Goal: Transaction & Acquisition: Purchase product/service

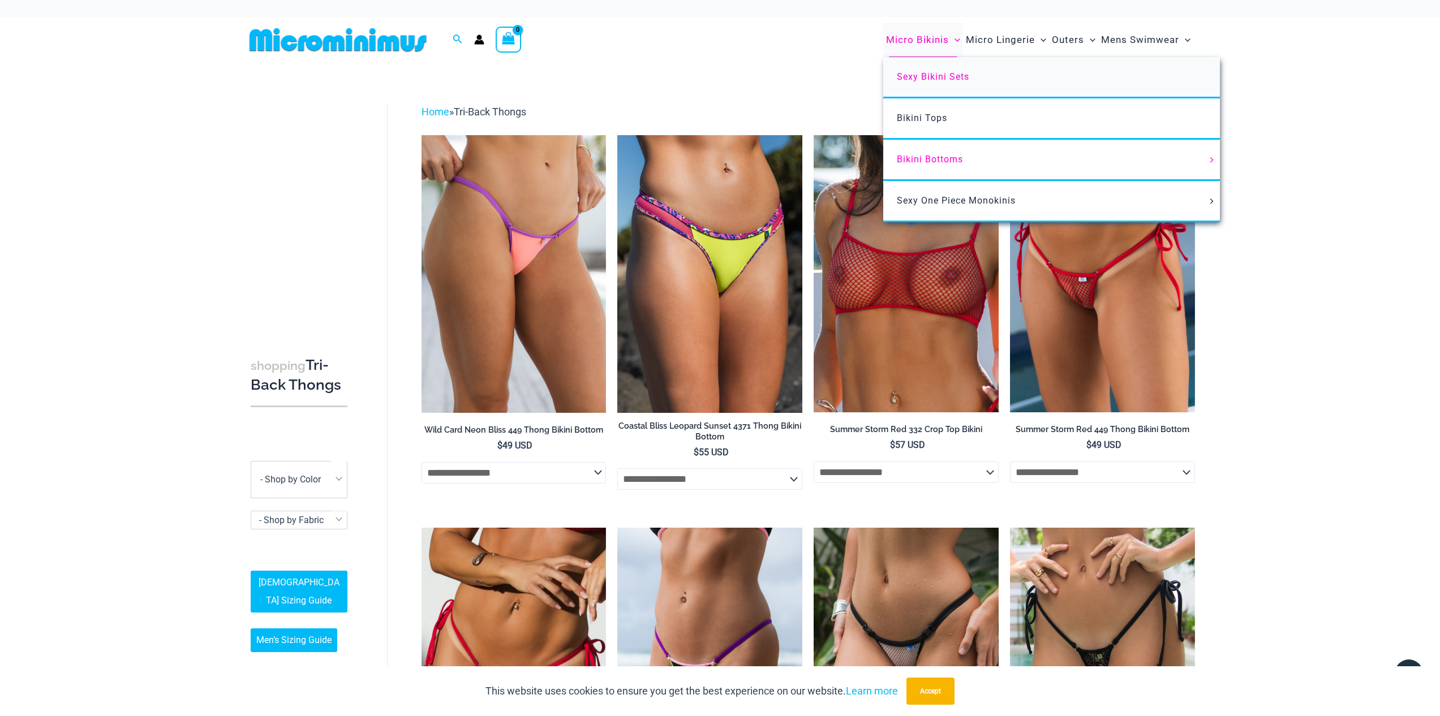
click at [927, 78] on span "Sexy Bikini Sets" at bounding box center [933, 76] width 72 height 11
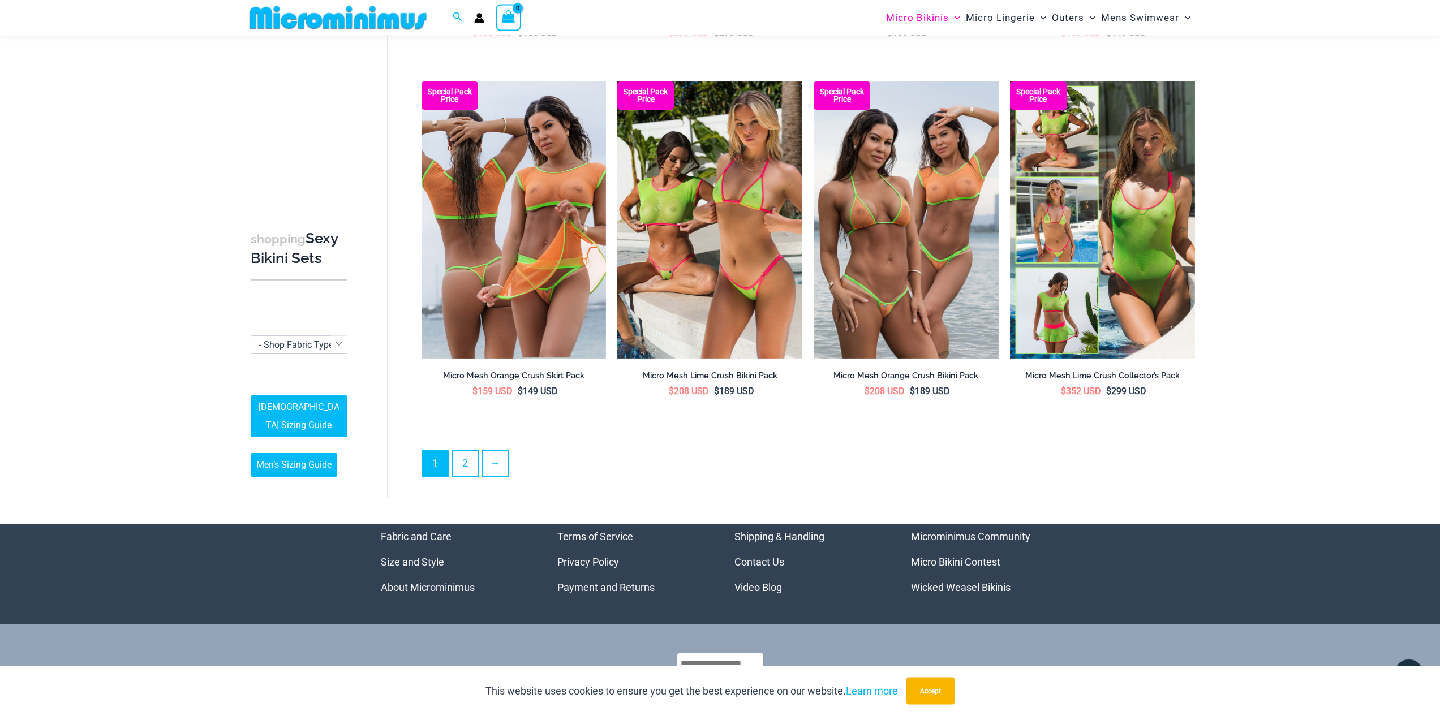
scroll to position [2609, 0]
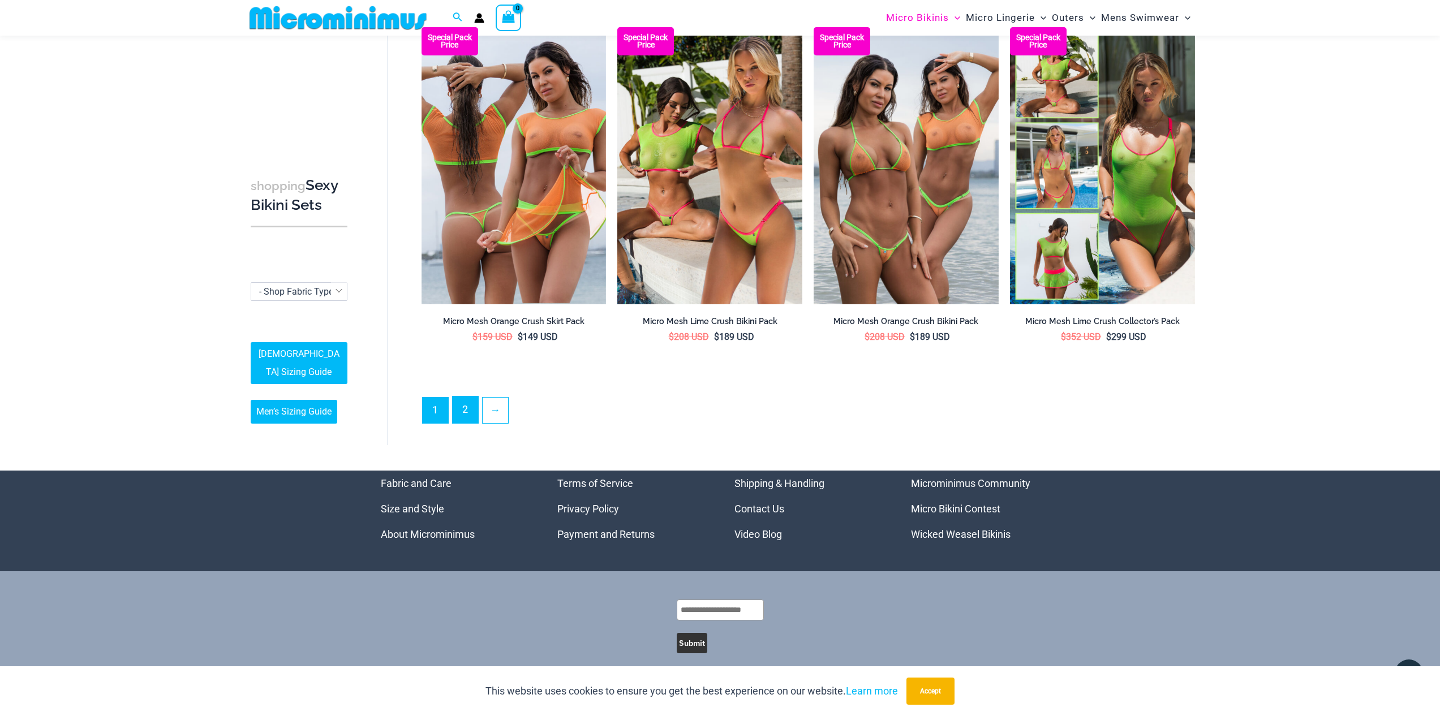
click at [472, 397] on link "2" at bounding box center [465, 410] width 25 height 27
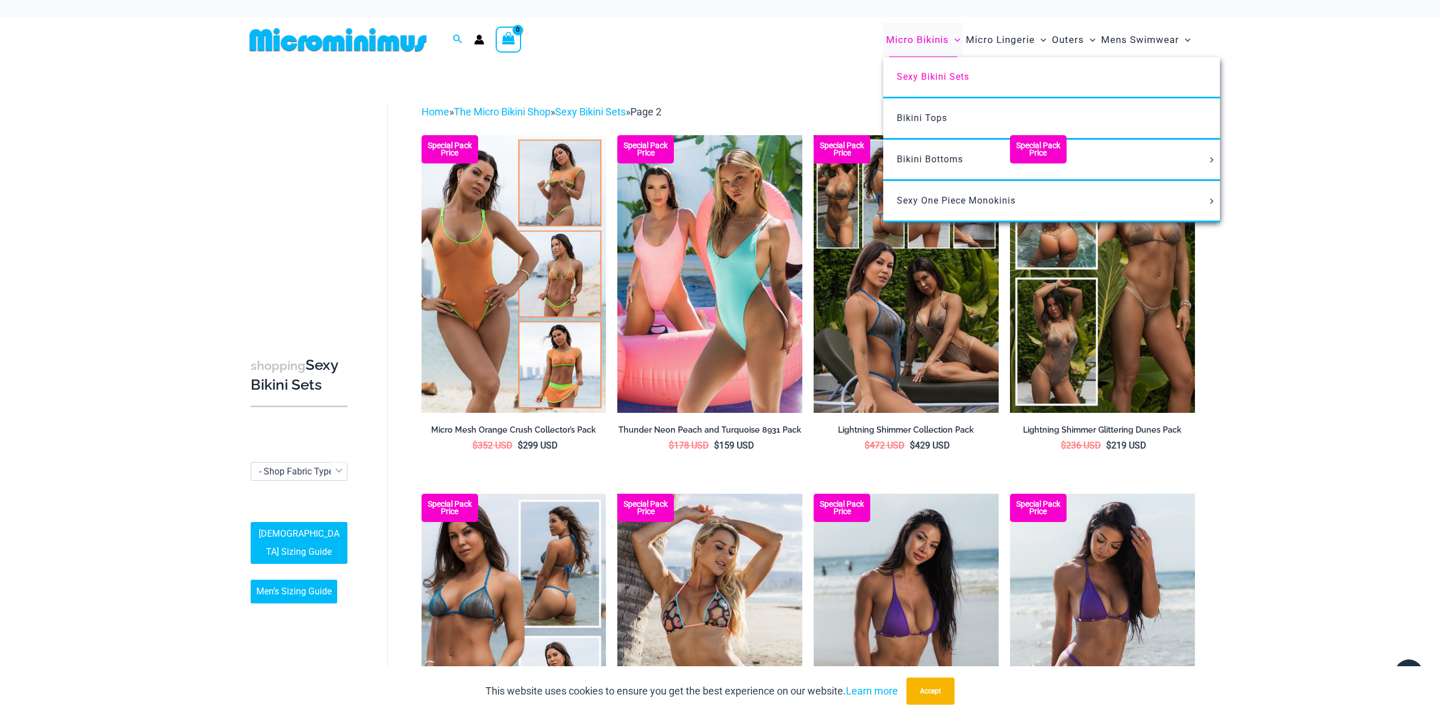
click at [904, 38] on span "Micro Bikinis" at bounding box center [917, 39] width 63 height 29
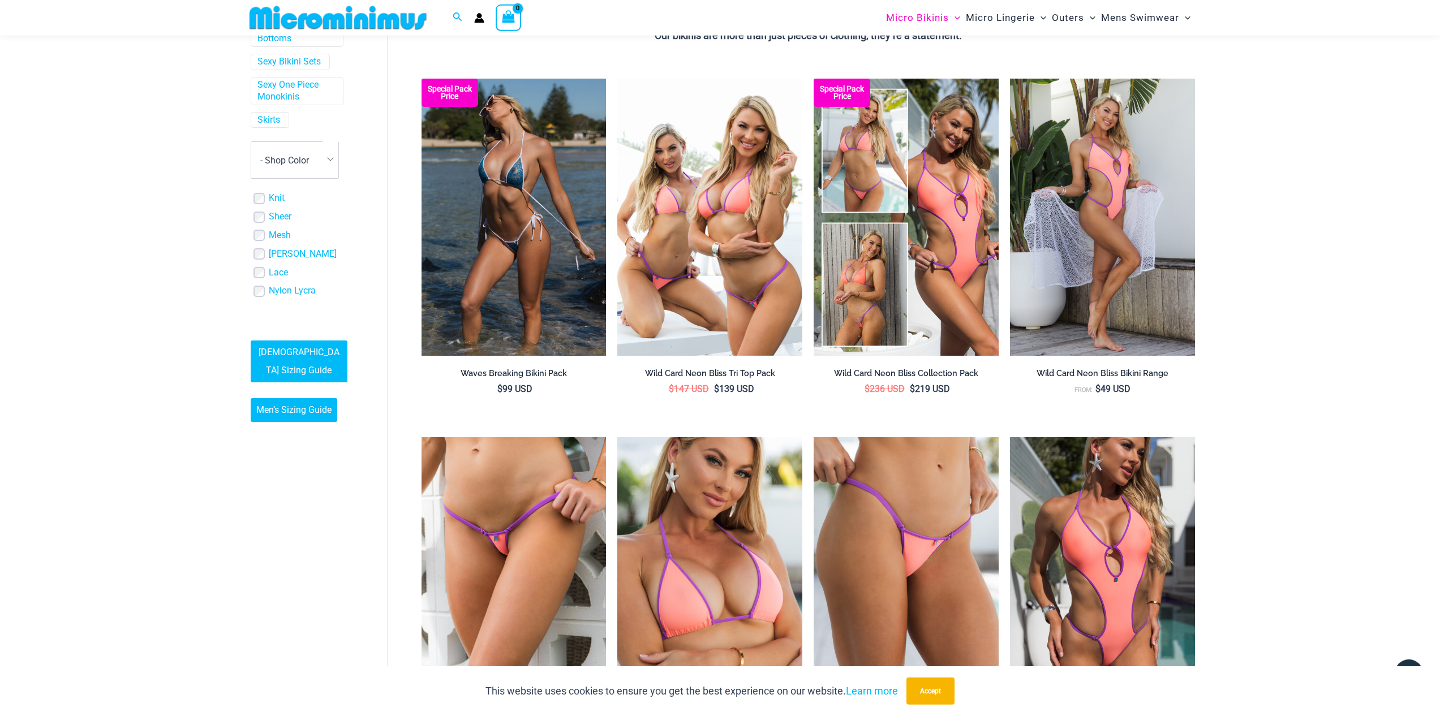
scroll to position [191, 0]
